Goal: Task Accomplishment & Management: Complete application form

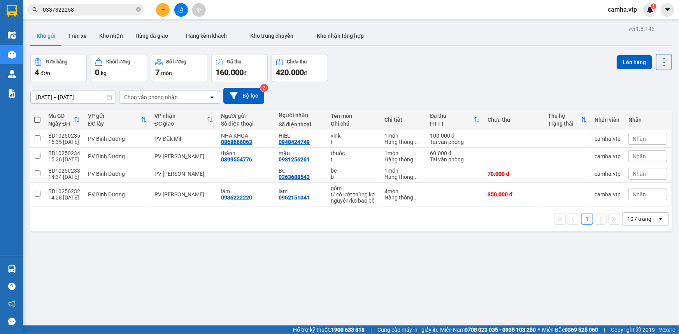
click at [293, 268] on div "ver 1.8.146 Kho gửi Trên xe Kho nhận Hàng đã giao Hàng kèm khách Kho trung chuy…" at bounding box center [351, 190] width 648 height 334
click at [412, 288] on div "ver 1.8.146 Kho gửi Trên xe Kho nhận Hàng đã giao Hàng kèm khách Kho trung chuy…" at bounding box center [351, 190] width 648 height 334
drag, startPoint x: 247, startPoint y: 250, endPoint x: 230, endPoint y: 228, distance: 28.3
click at [247, 250] on div "ver 1.8.146 Kho gửi Trên xe Kho nhận Hàng đã giao Hàng kèm khách Kho trung chuy…" at bounding box center [351, 190] width 648 height 334
click at [160, 11] on button at bounding box center [163, 10] width 14 height 14
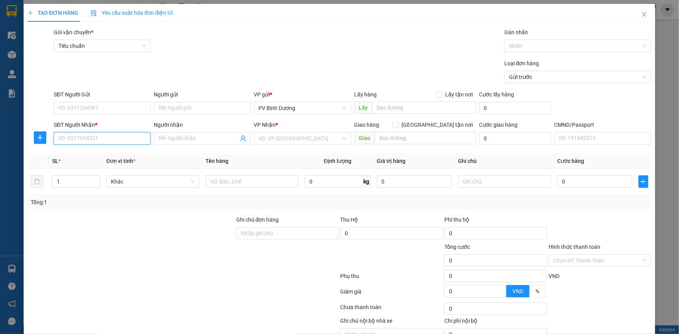
click at [102, 140] on input "SĐT Người Nhận *" at bounding box center [102, 138] width 97 height 12
click at [105, 154] on div "0354411008 - út hẹn" at bounding box center [101, 154] width 87 height 9
type input "0354411008"
type input "út hẹn"
type input "0354411008"
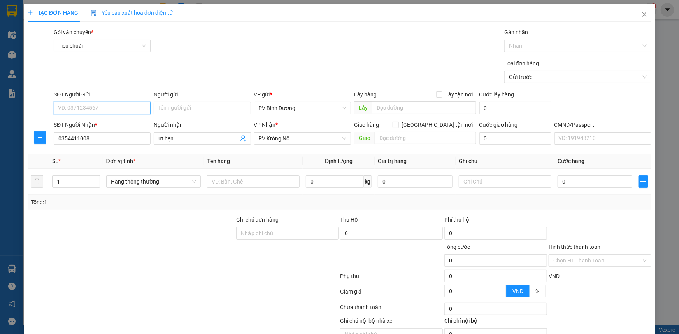
click at [109, 109] on input "SĐT Người Gửi" at bounding box center [102, 108] width 97 height 12
type input "00000000000"
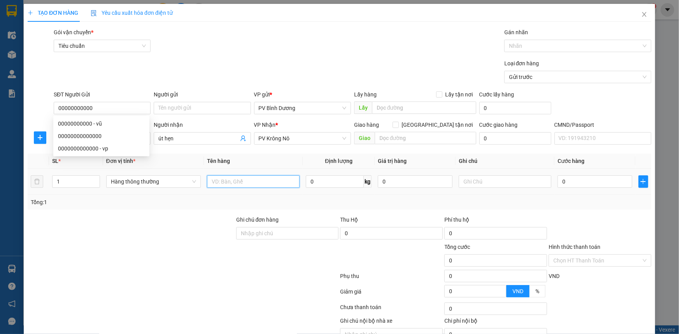
click at [245, 181] on input "text" at bounding box center [253, 181] width 93 height 12
type input "trái cây"
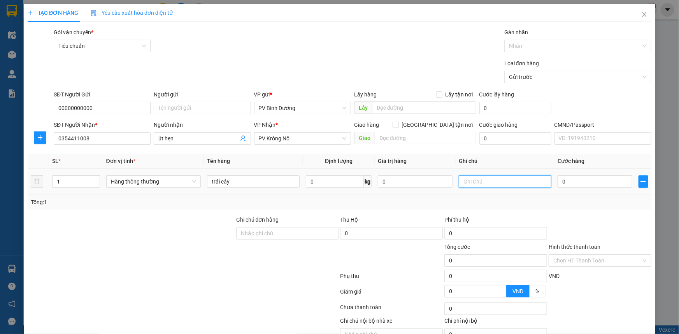
click at [467, 182] on input "text" at bounding box center [505, 181] width 93 height 12
type input "k"
click at [568, 181] on input "0" at bounding box center [595, 181] width 75 height 12
type input "1"
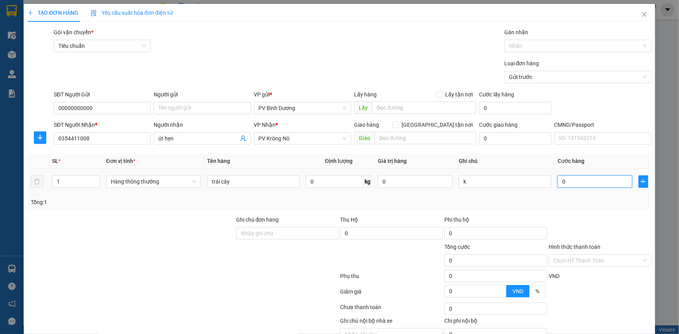
type input "1"
type input "12"
type input "120"
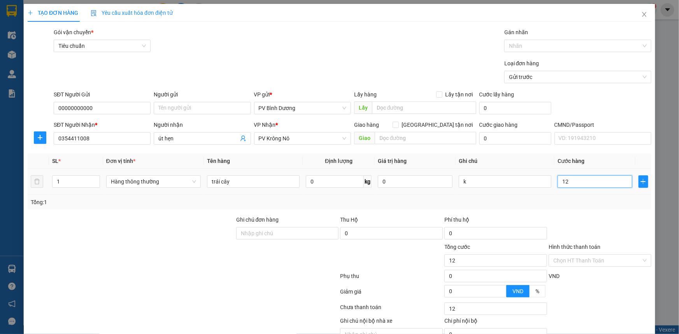
type input "120"
type input "1.200"
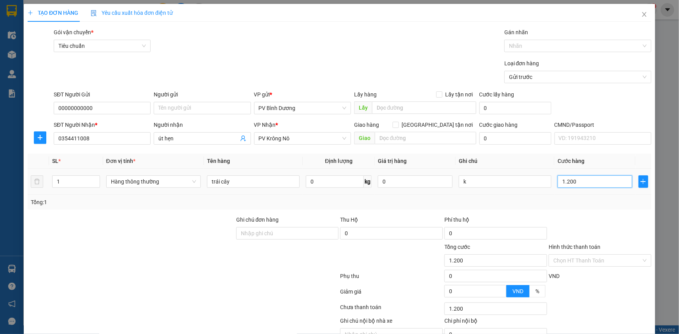
type input "12.000"
type input "120.000"
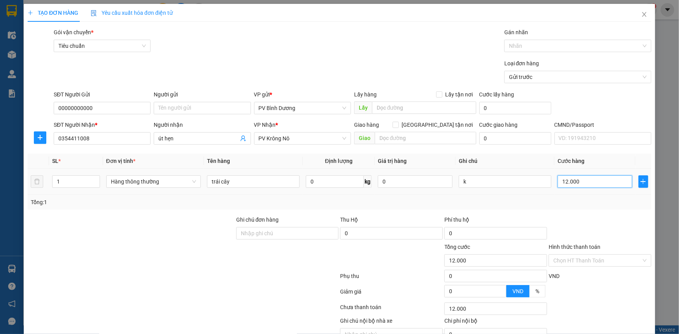
type input "120.000"
click at [563, 179] on input "120.000" at bounding box center [595, 181] width 75 height 12
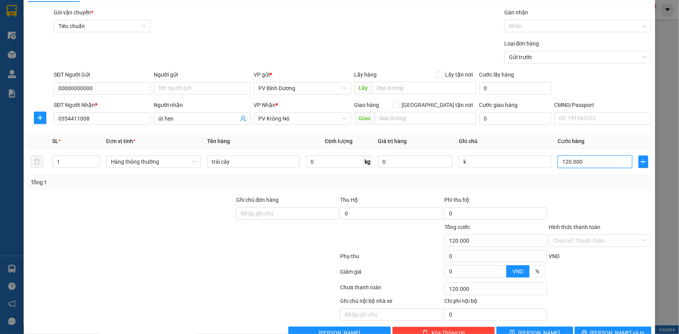
scroll to position [39, 0]
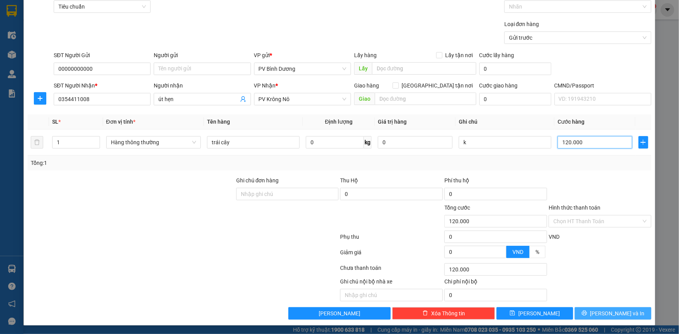
type input "120.000"
click at [599, 311] on button "[PERSON_NAME] và In" at bounding box center [613, 313] width 77 height 12
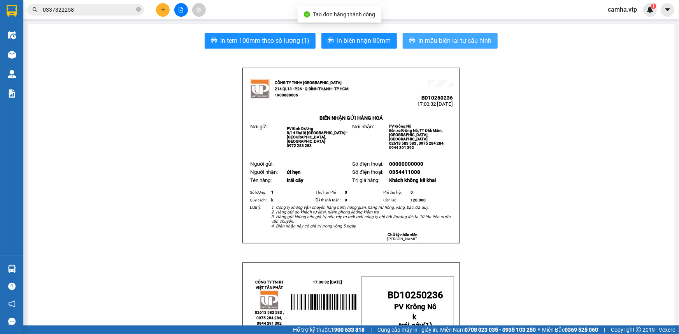
click at [454, 41] on span "In mẫu biên lai tự cấu hình" at bounding box center [454, 41] width 73 height 10
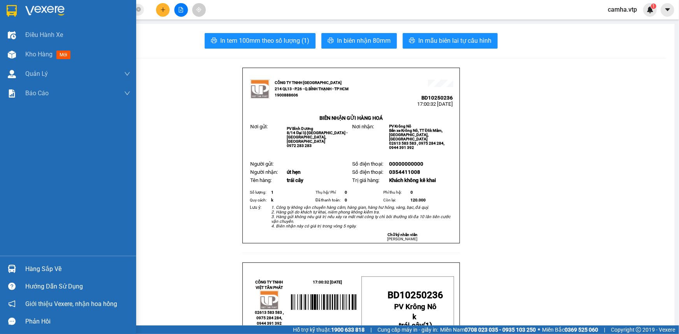
click at [9, 10] on img at bounding box center [12, 11] width 10 height 12
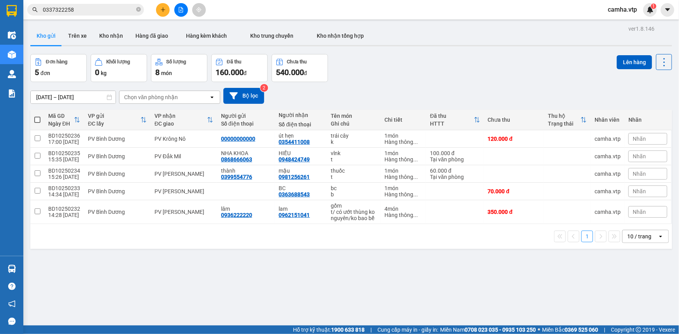
drag, startPoint x: 304, startPoint y: 280, endPoint x: 312, endPoint y: 277, distance: 8.0
click at [304, 279] on div "ver 1.8.146 Kho gửi Trên xe Kho nhận Hàng đã giao Hàng kèm khách Kho trung chuy…" at bounding box center [351, 190] width 648 height 334
click at [336, 261] on div "ver 1.8.146 Kho gửi Trên xe Kho nhận Hàng đã giao Hàng kèm khách Kho trung chuy…" at bounding box center [351, 190] width 648 height 334
click at [386, 294] on div "ver 1.8.146 Kho gửi Trên xe Kho nhận Hàng đã giao Hàng kèm khách Kho trung chuy…" at bounding box center [351, 190] width 648 height 334
click at [228, 175] on div "0399554776" at bounding box center [236, 177] width 31 height 6
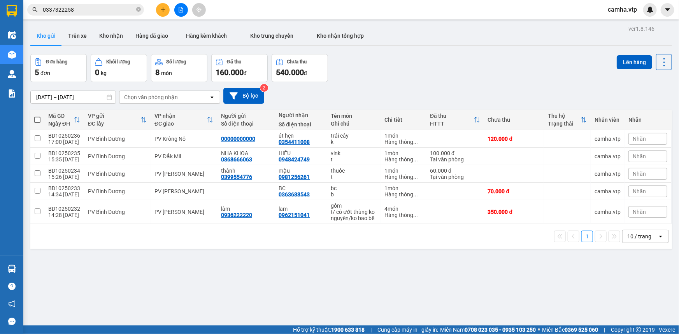
click at [435, 293] on div "ver 1.8.146 Kho gửi Trên xe Kho nhận Hàng đã giao Hàng kèm khách Kho trung chuy…" at bounding box center [351, 190] width 648 height 334
